Goal: Information Seeking & Learning: Learn about a topic

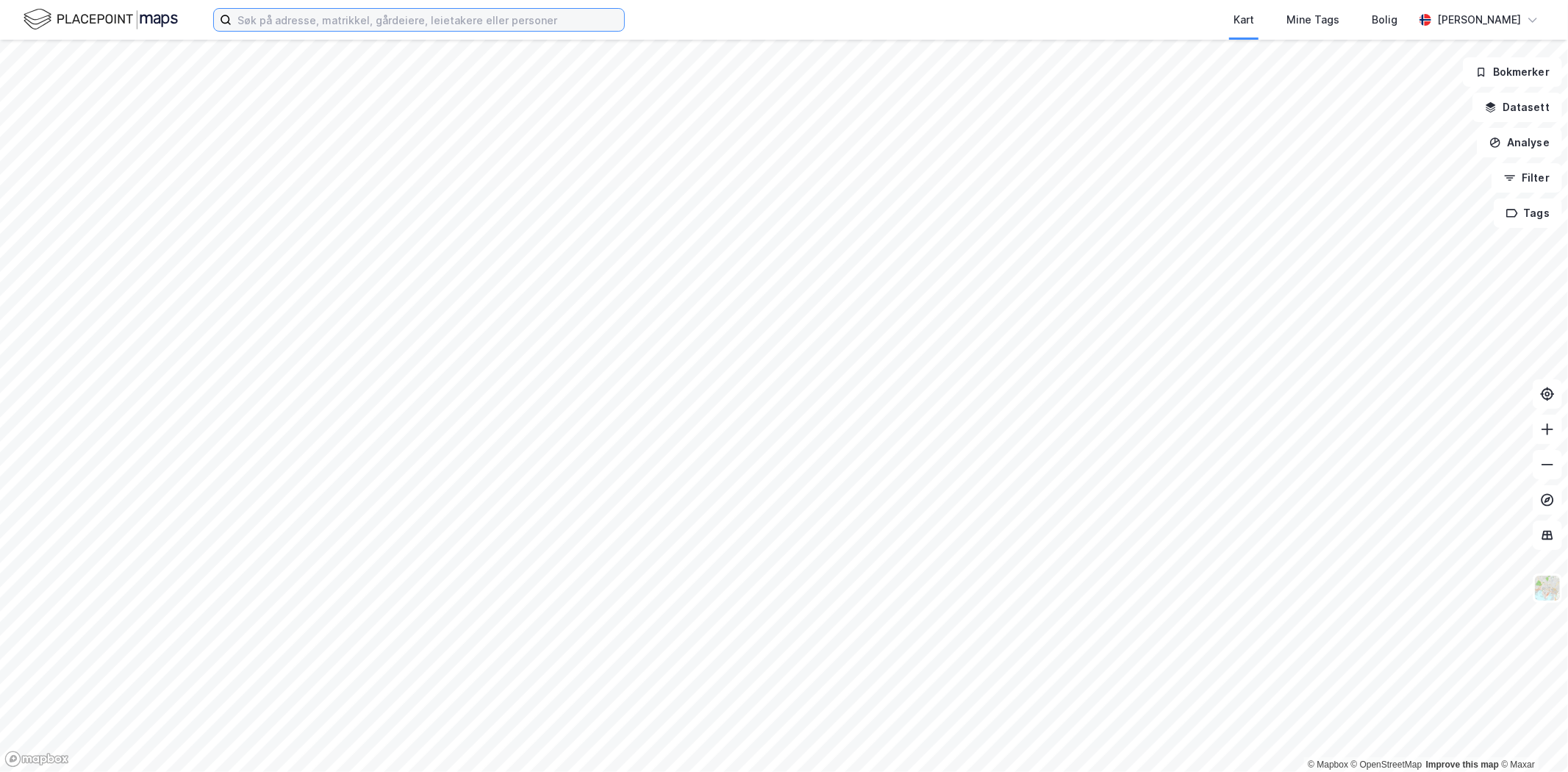
click at [307, 22] on input at bounding box center [427, 19] width 392 height 22
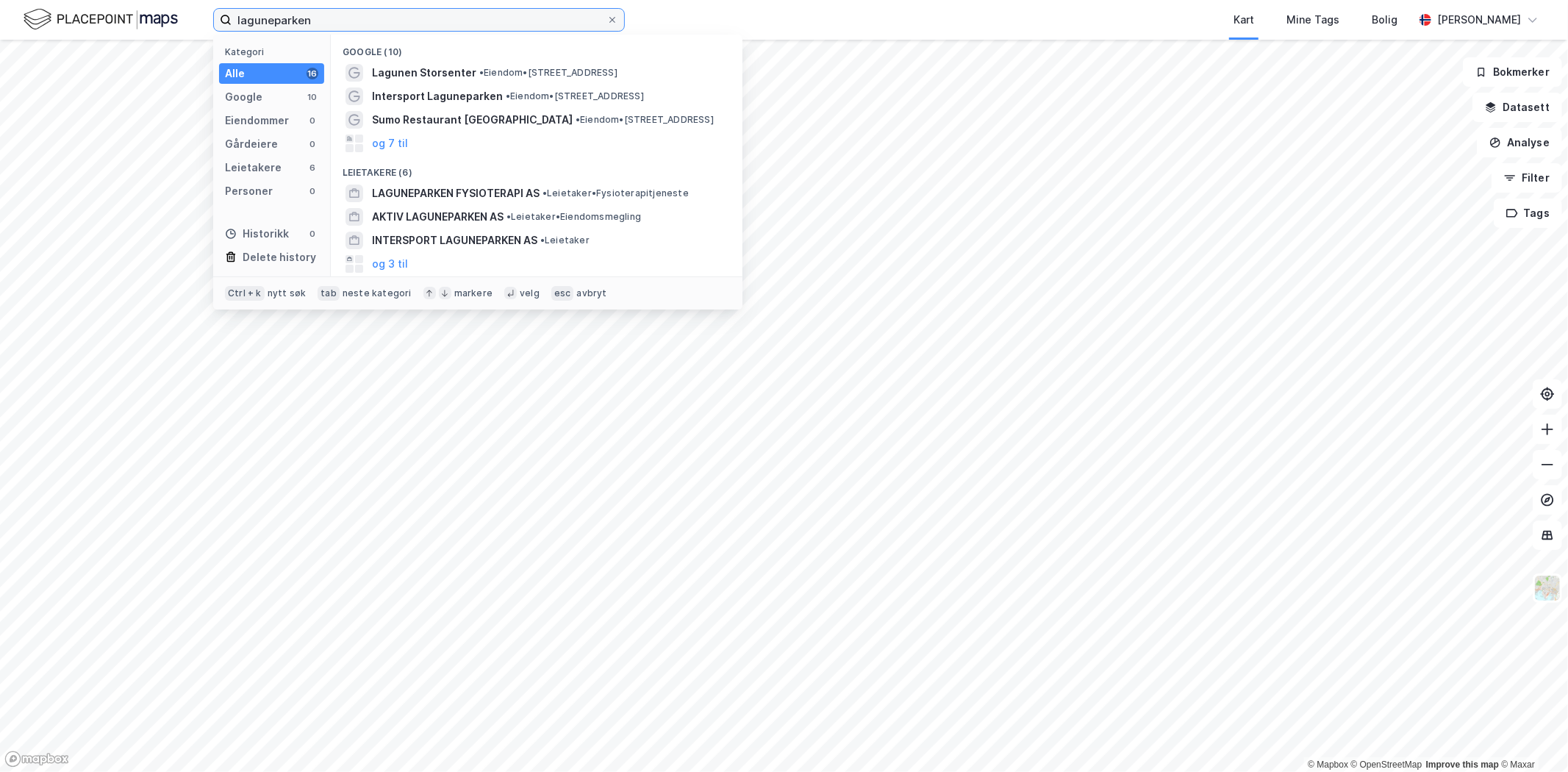
type input "laguneparken"
click at [479, 77] on span "•" at bounding box center [481, 72] width 4 height 11
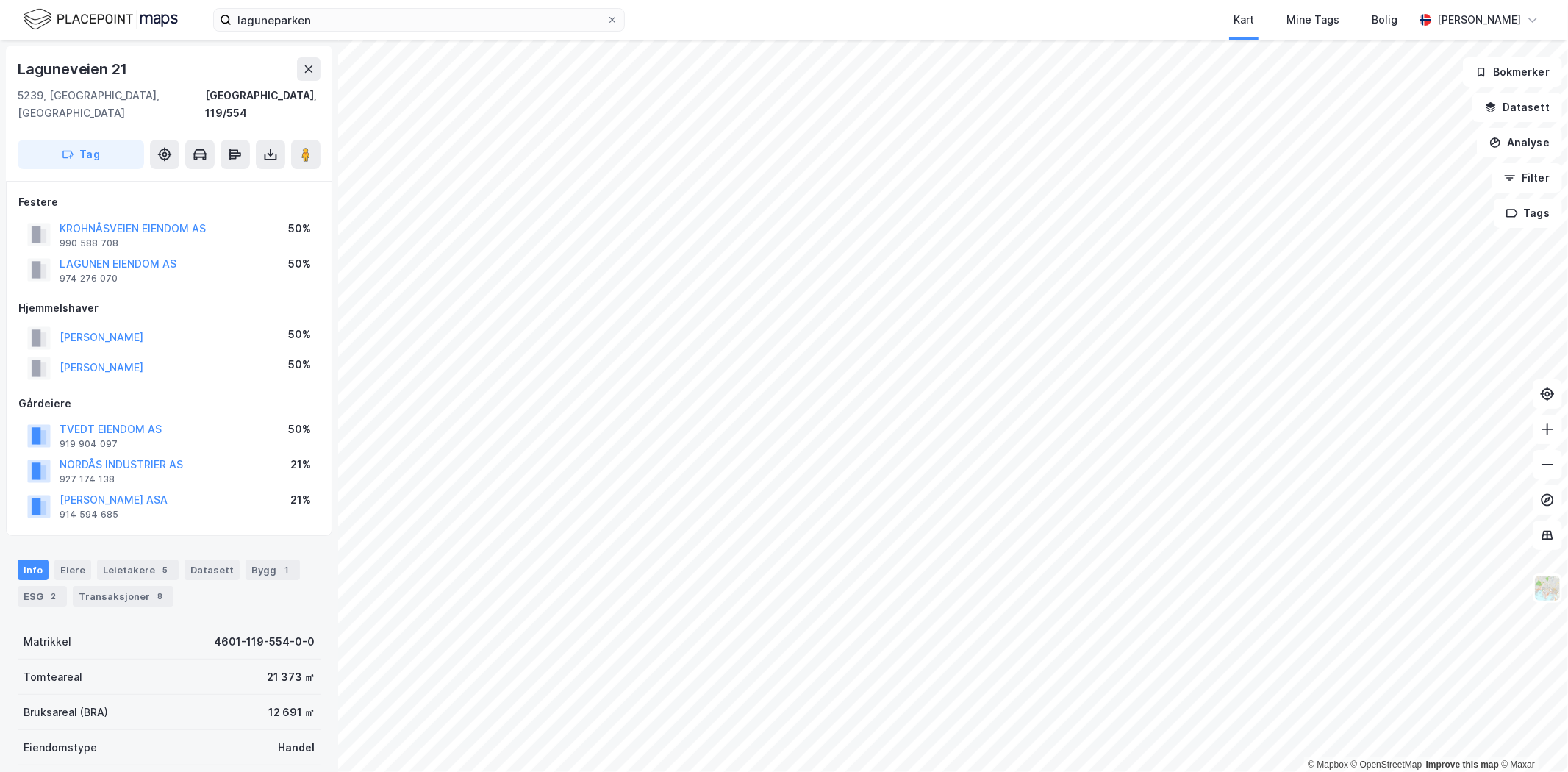
click at [0, 0] on button "LAGUNEN EIENDOM AS" at bounding box center [0, 0] width 0 height 0
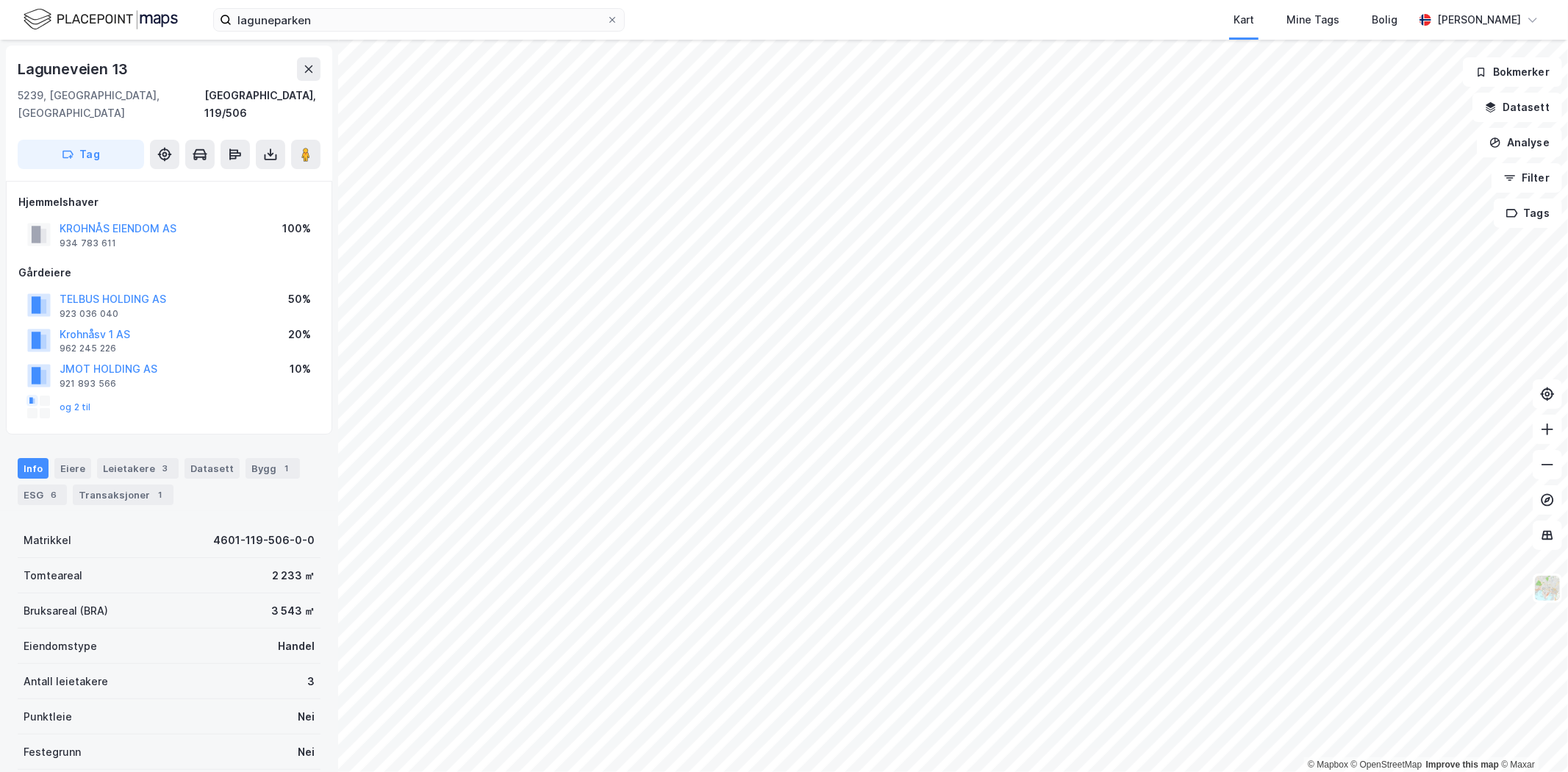
click at [0, 0] on button "og 2 til" at bounding box center [0, 0] width 0 height 0
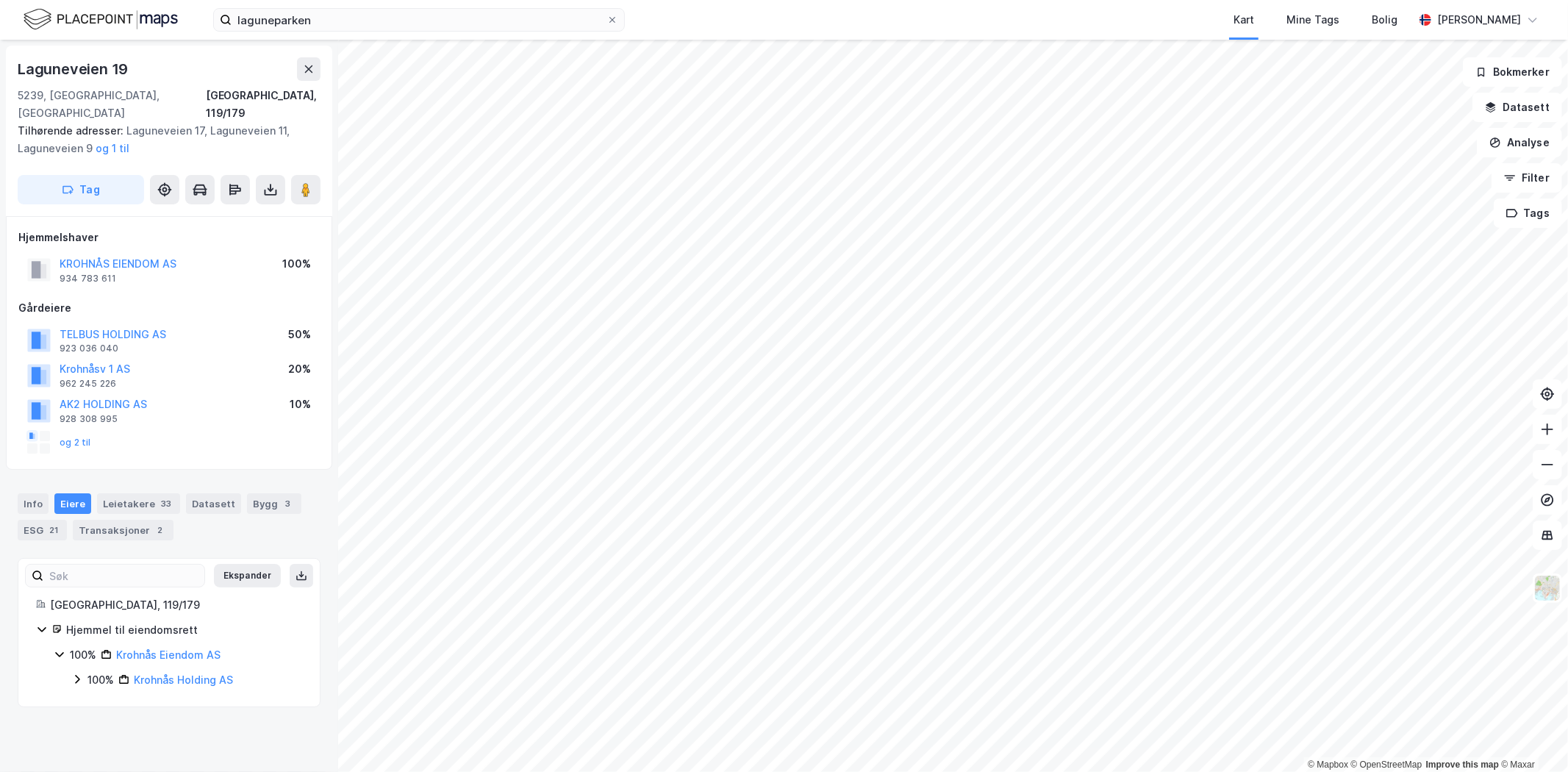
click at [0, 0] on button "og 2 til" at bounding box center [0, 0] width 0 height 0
click at [82, 431] on div "og 2 til" at bounding box center [59, 443] width 64 height 24
